Goal: Transaction & Acquisition: Purchase product/service

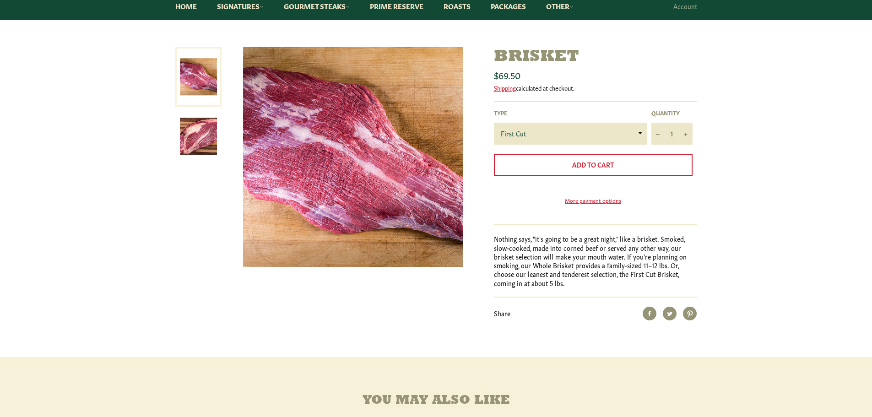
scroll to position [92, 0]
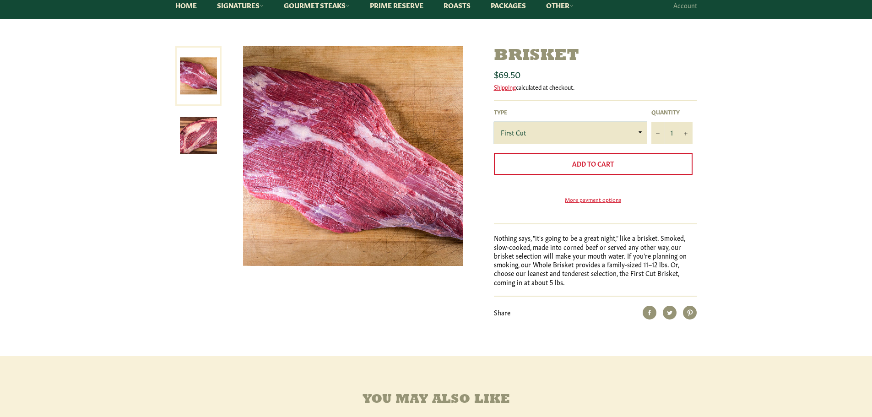
click at [636, 134] on select "First Cut Whole" at bounding box center [570, 133] width 153 height 22
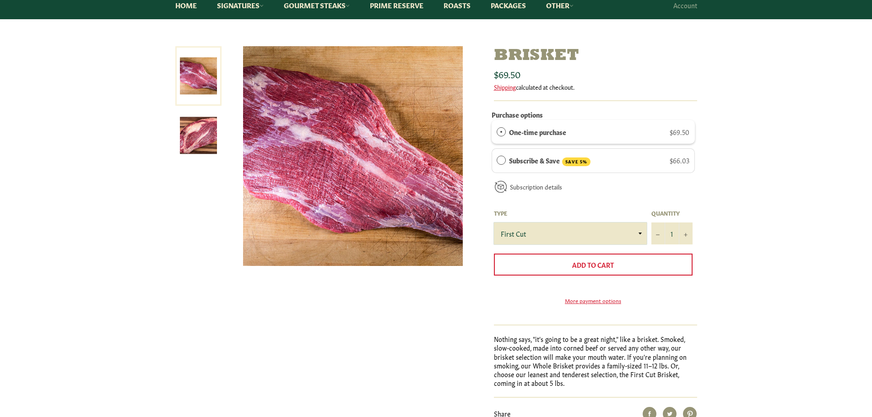
select select "Whole"
click at [494, 222] on select "First Cut Whole" at bounding box center [570, 233] width 153 height 22
click at [786, 246] on div "Brisket Sale Regular price $140.00 Shipping calculated at checkout. Purchase op…" at bounding box center [436, 251] width 872 height 411
click at [606, 239] on select "First Cut Whole" at bounding box center [570, 233] width 153 height 22
click at [606, 238] on select "First Cut Whole" at bounding box center [570, 233] width 153 height 22
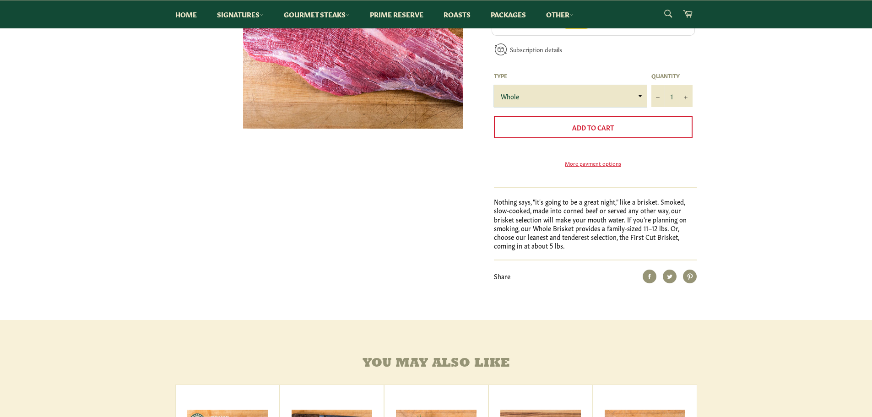
scroll to position [275, 0]
